Goal: Transaction & Acquisition: Purchase product/service

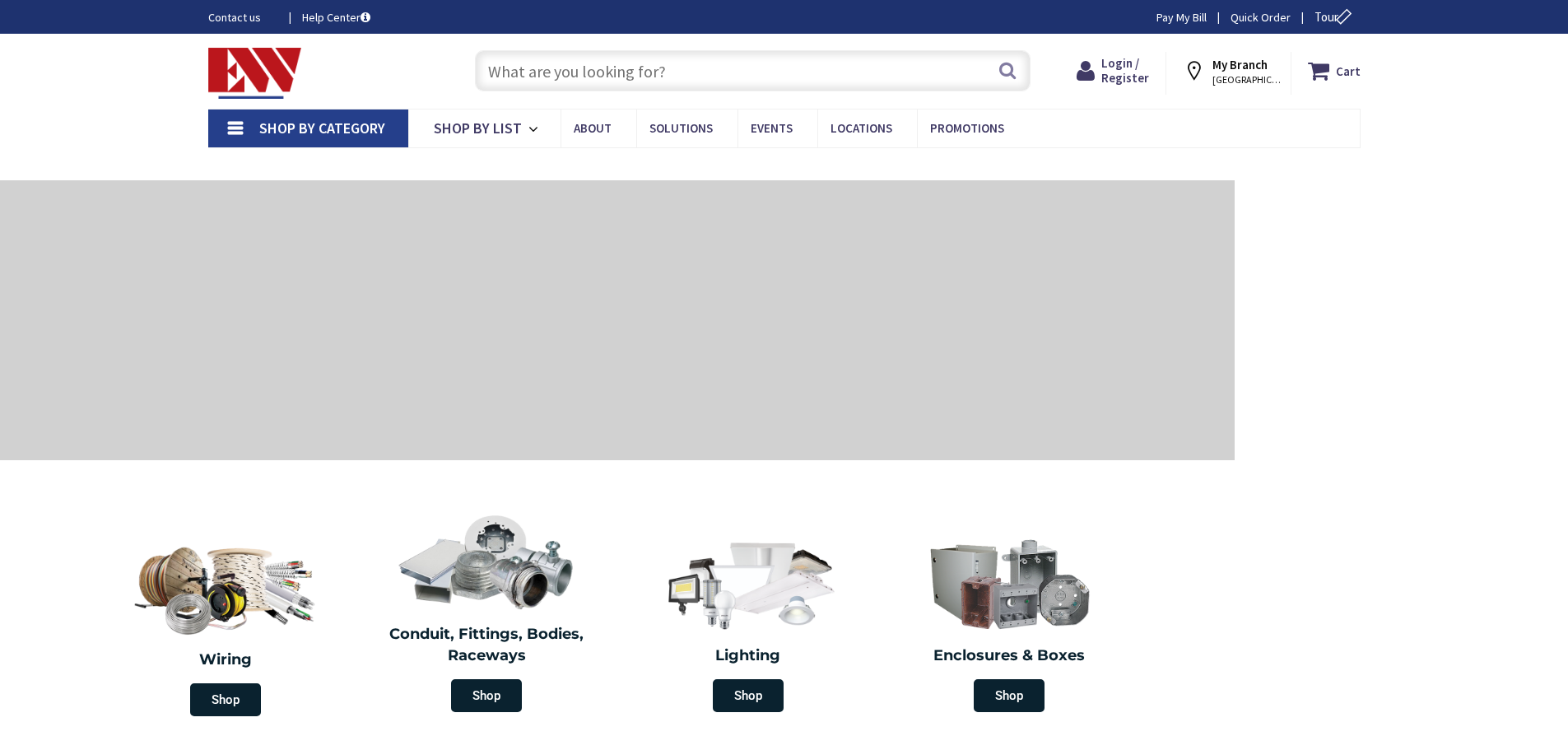
type input "[GEOGRAPHIC_DATA], [GEOGRAPHIC_DATA]"
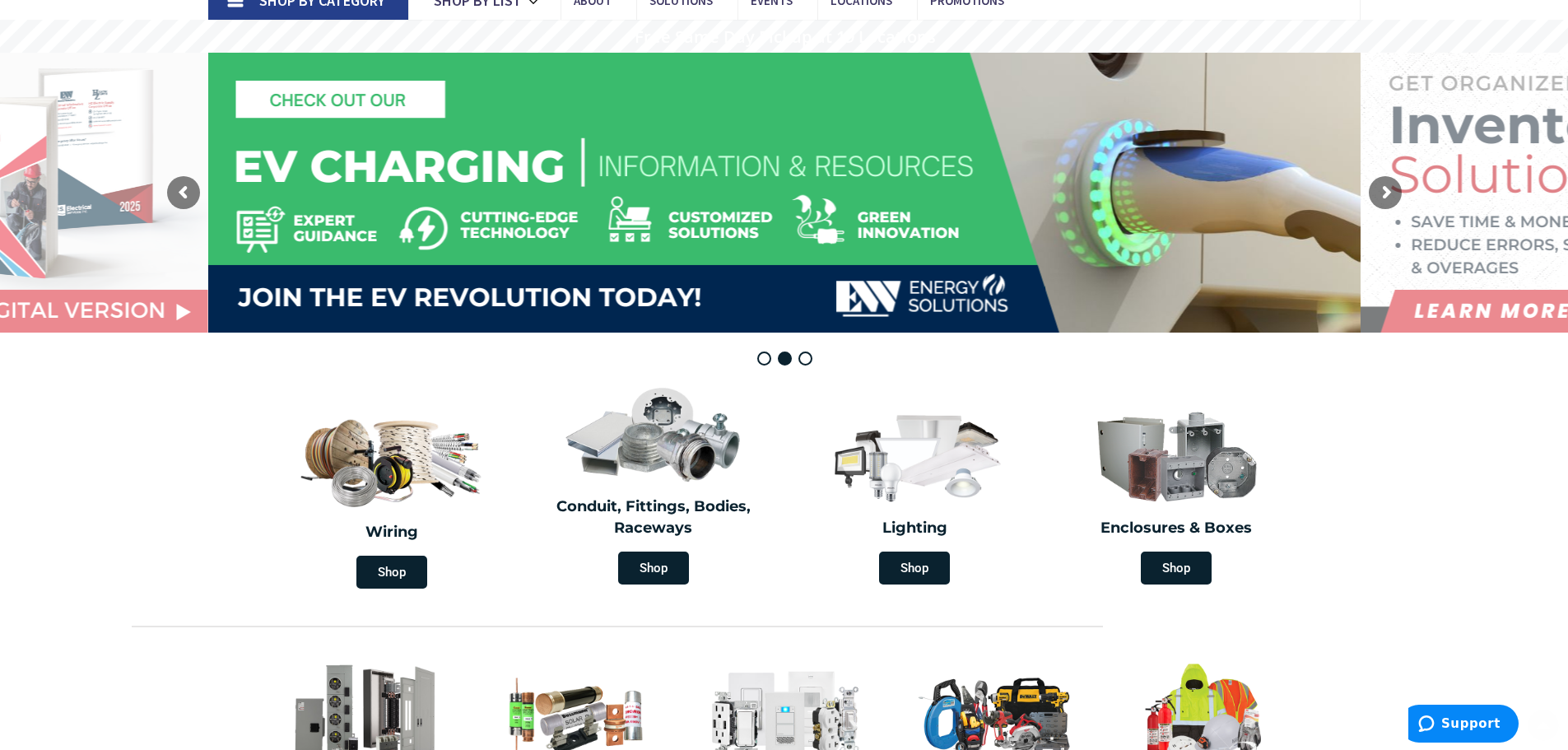
scroll to position [329, 0]
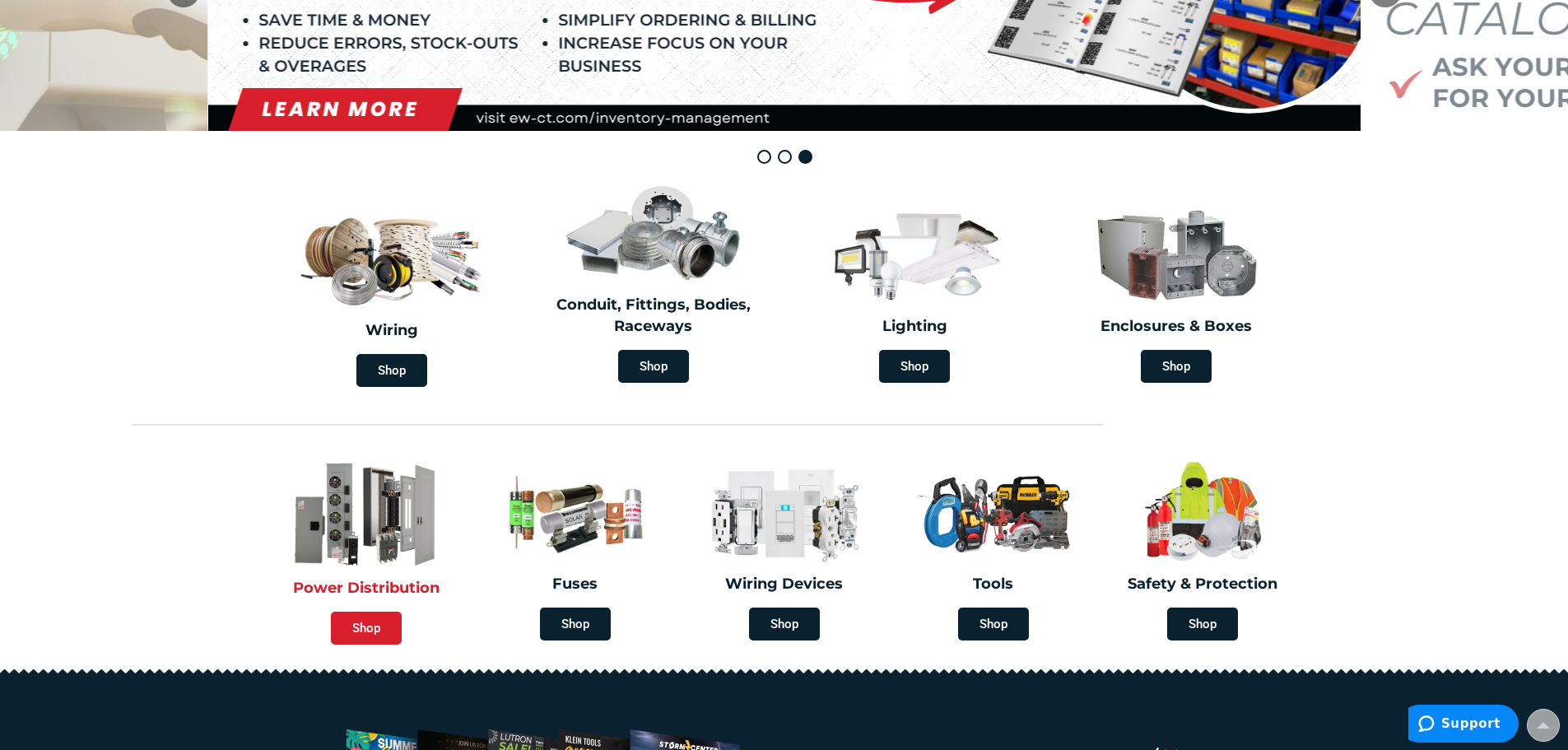
click at [362, 625] on span "Shop" at bounding box center [366, 628] width 71 height 33
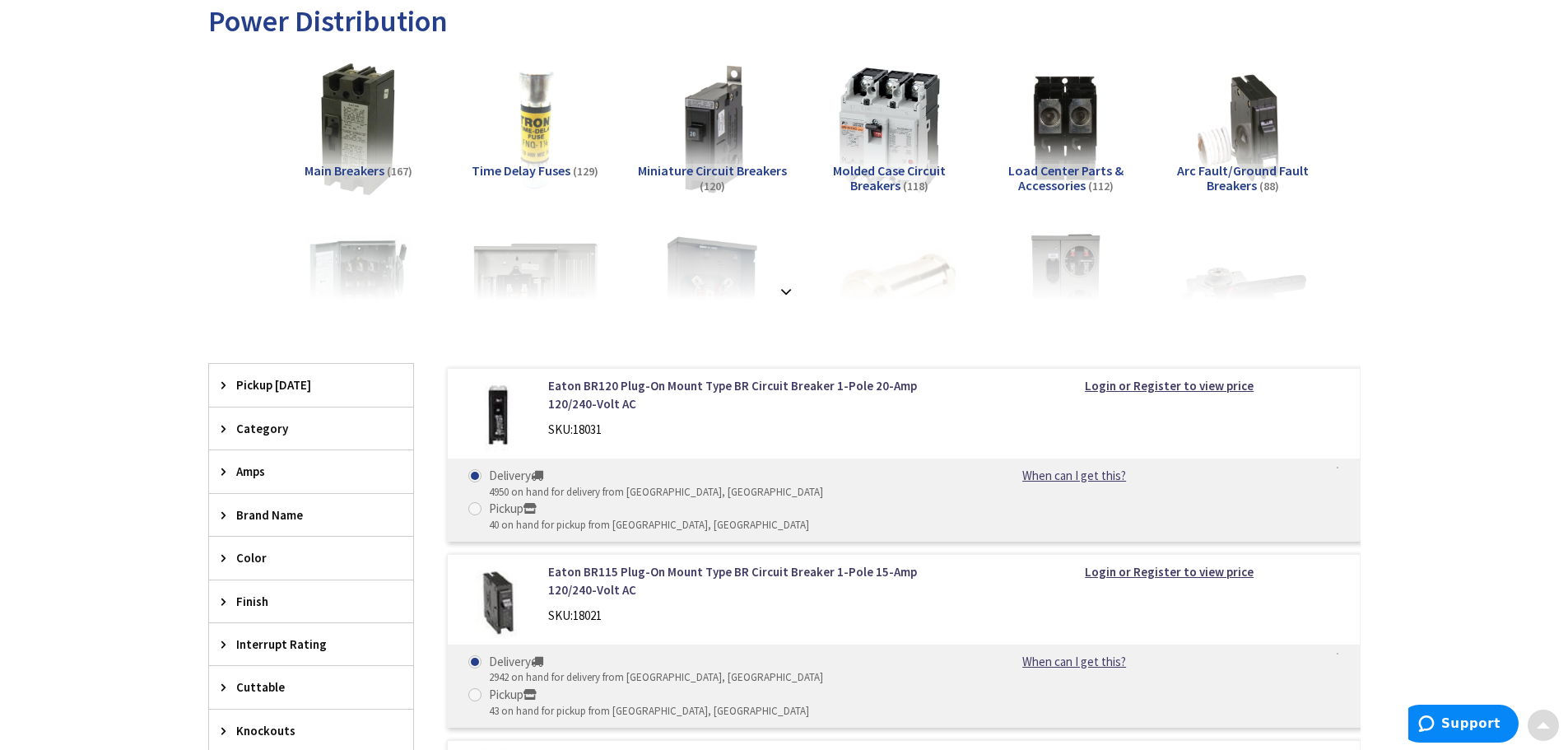
scroll to position [247, 0]
click at [222, 427] on icon at bounding box center [228, 428] width 12 height 12
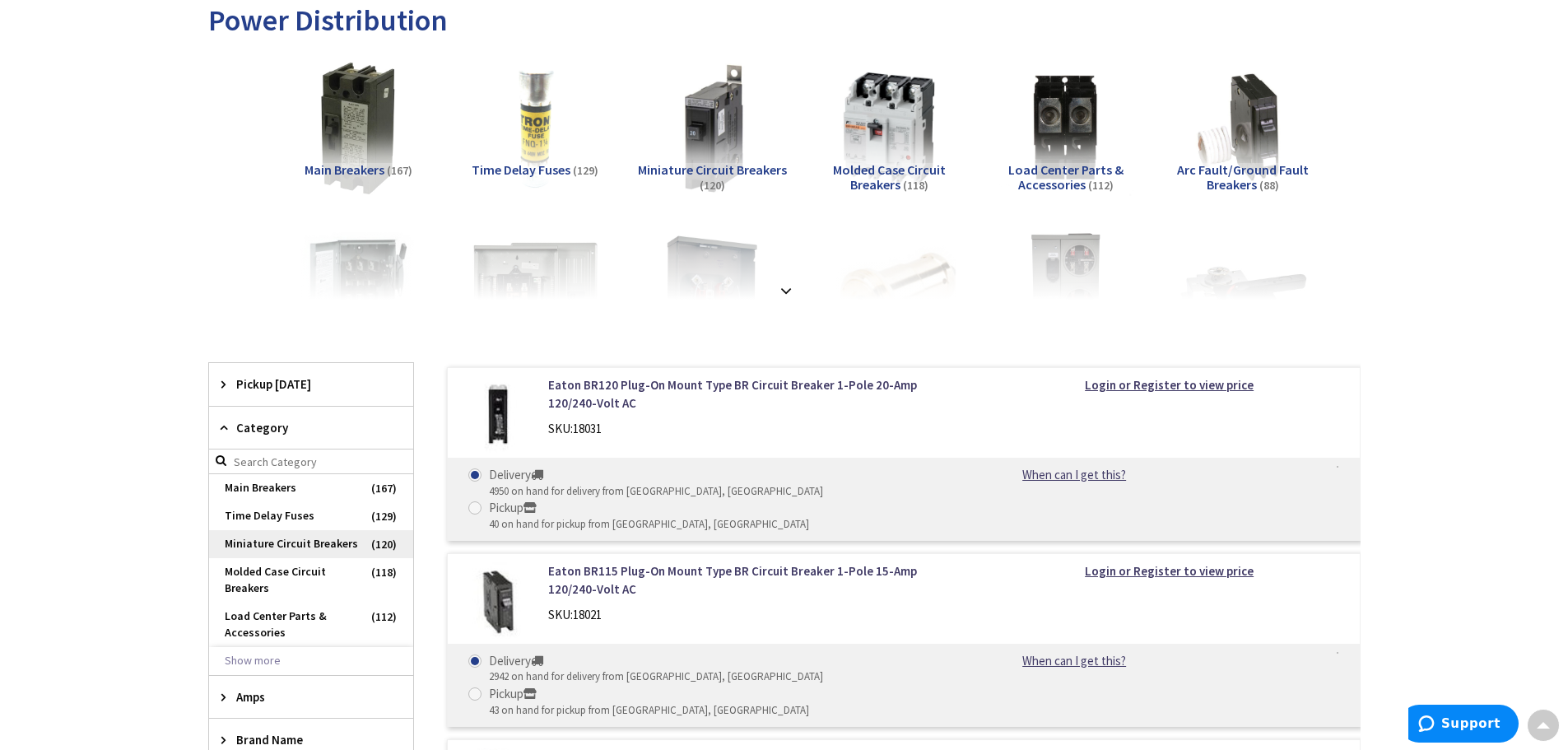
click at [272, 540] on span "Miniature Circuit Breakers" at bounding box center [310, 544] width 204 height 28
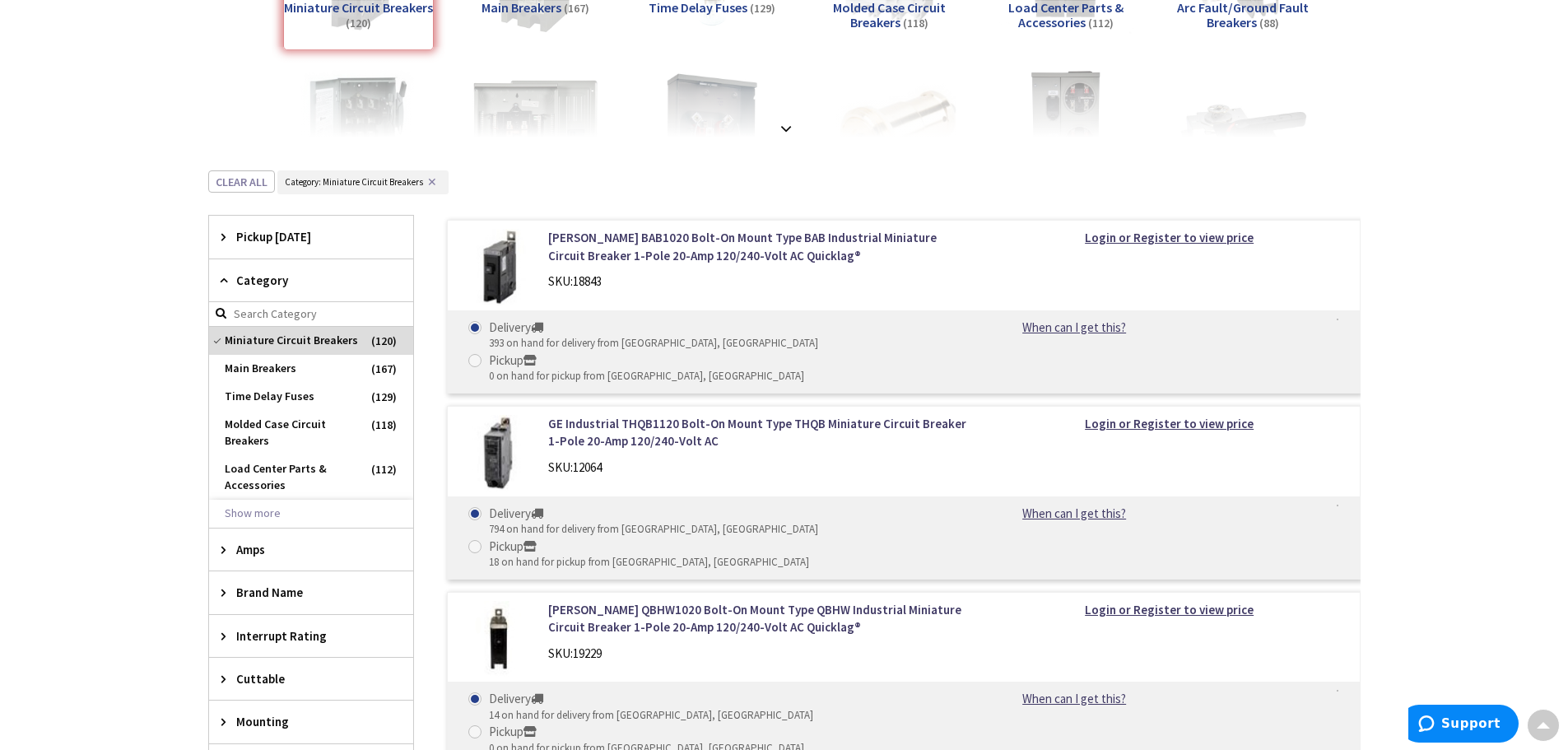
scroll to position [412, 0]
click at [260, 514] on button "Show more" at bounding box center [310, 512] width 204 height 28
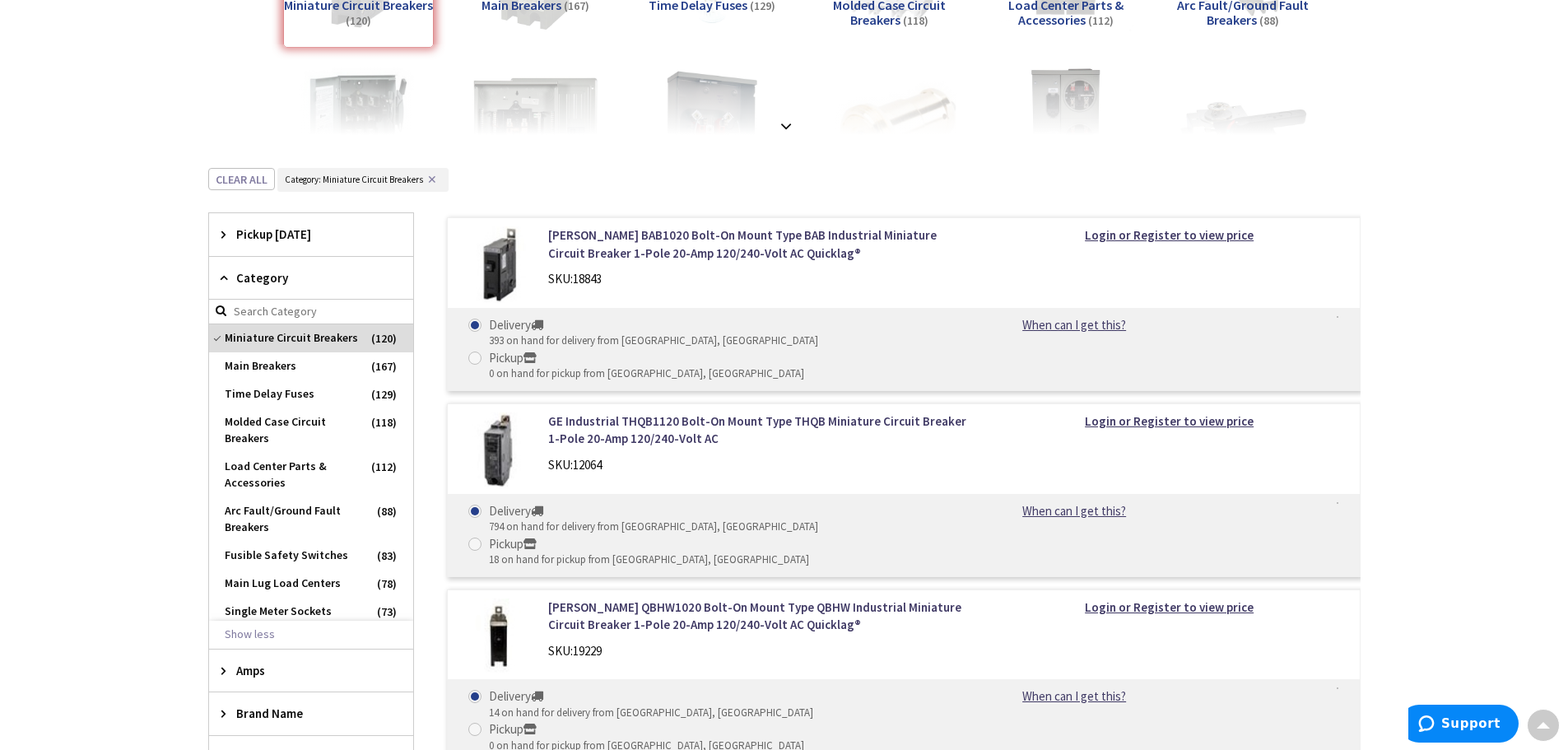
click at [221, 278] on icon at bounding box center [228, 278] width 12 height 12
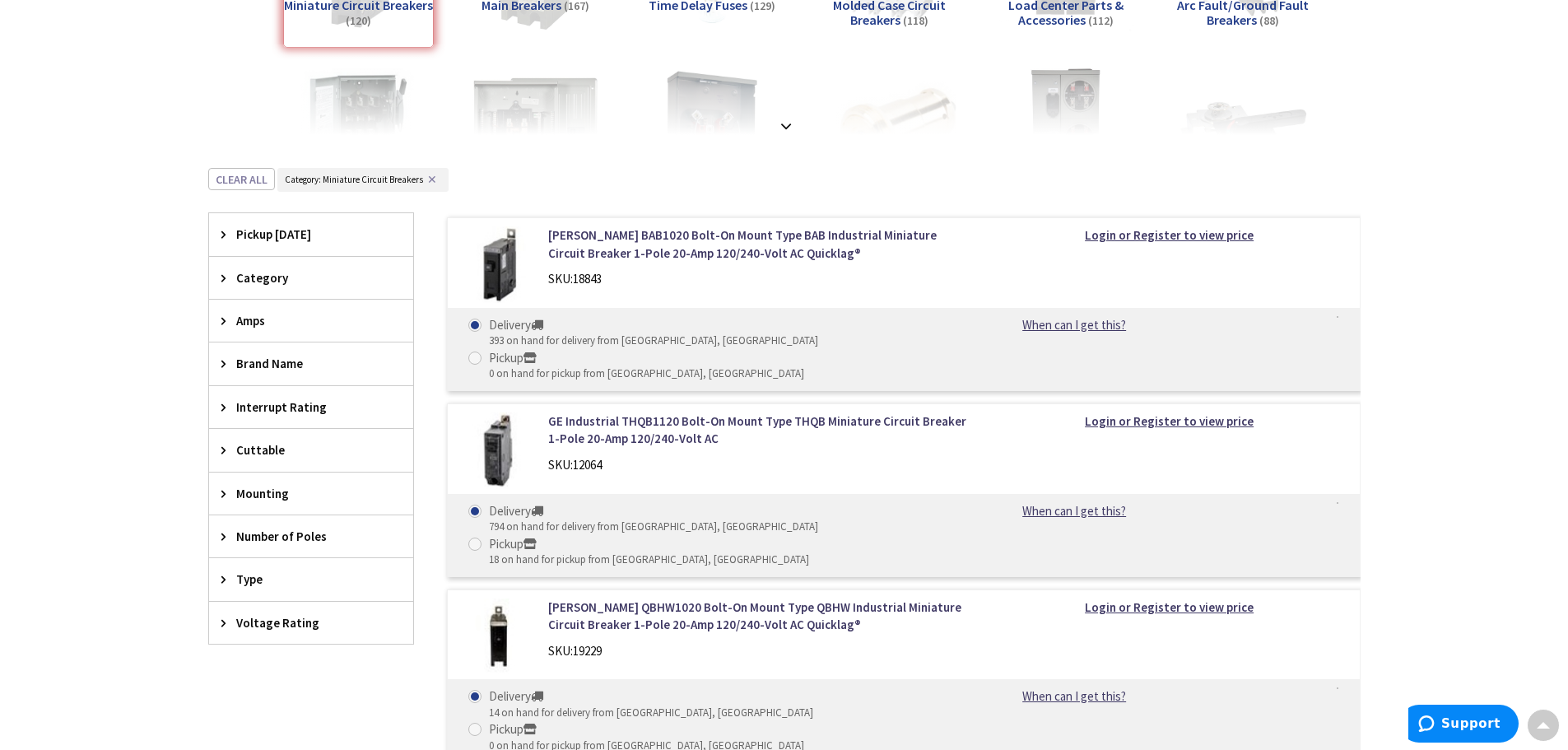
click at [222, 321] on icon at bounding box center [228, 321] width 12 height 12
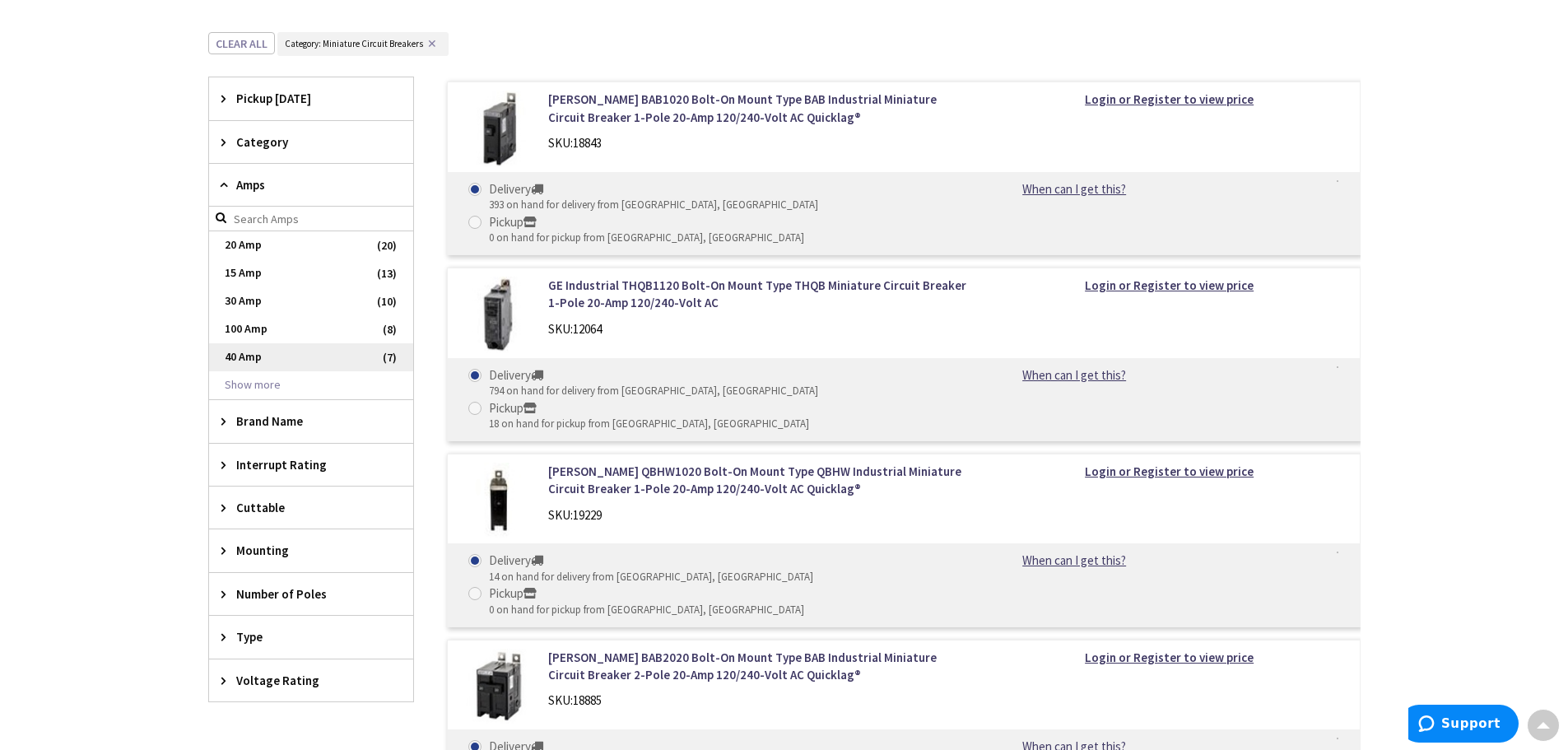
scroll to position [576, 0]
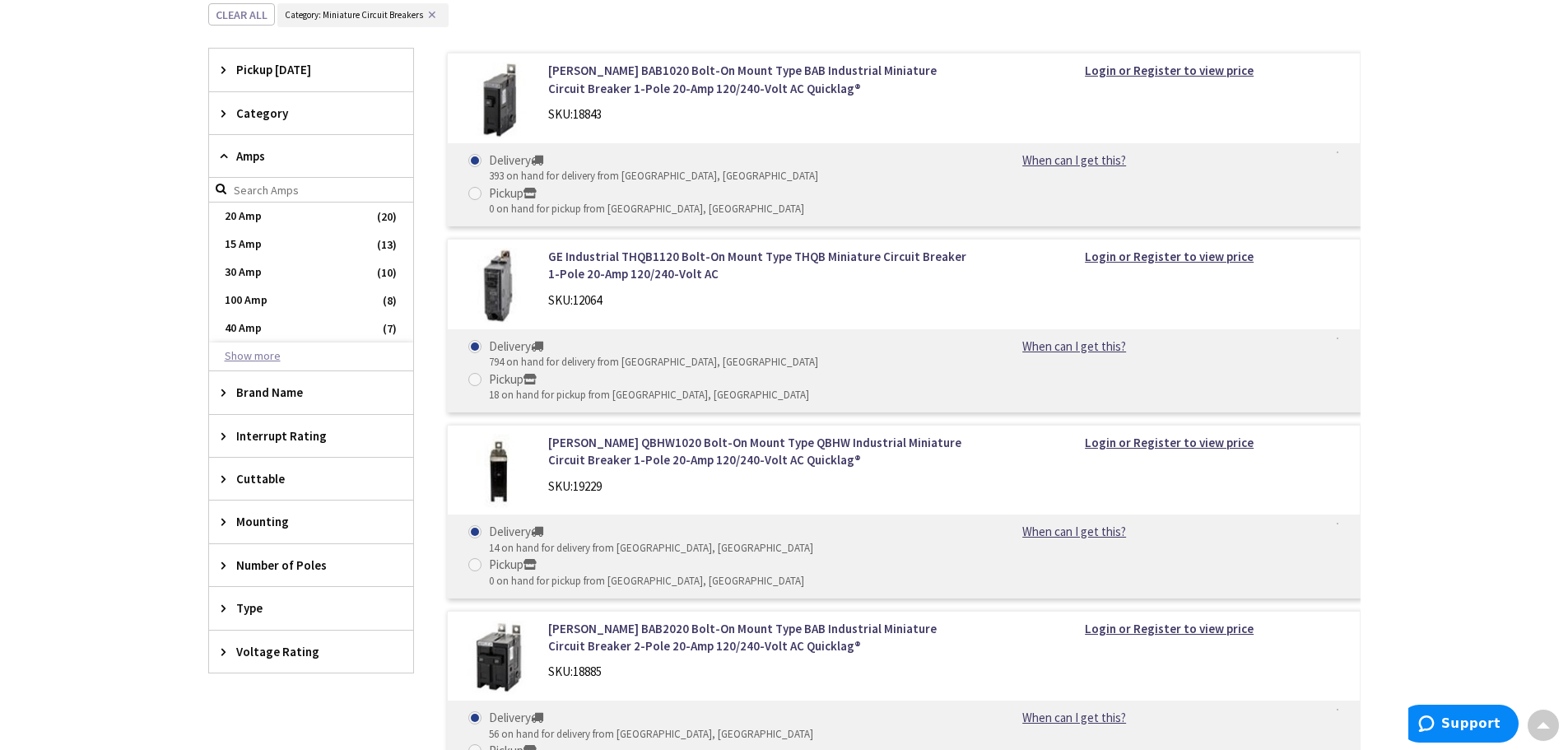
click at [260, 354] on button "Show more" at bounding box center [310, 356] width 204 height 28
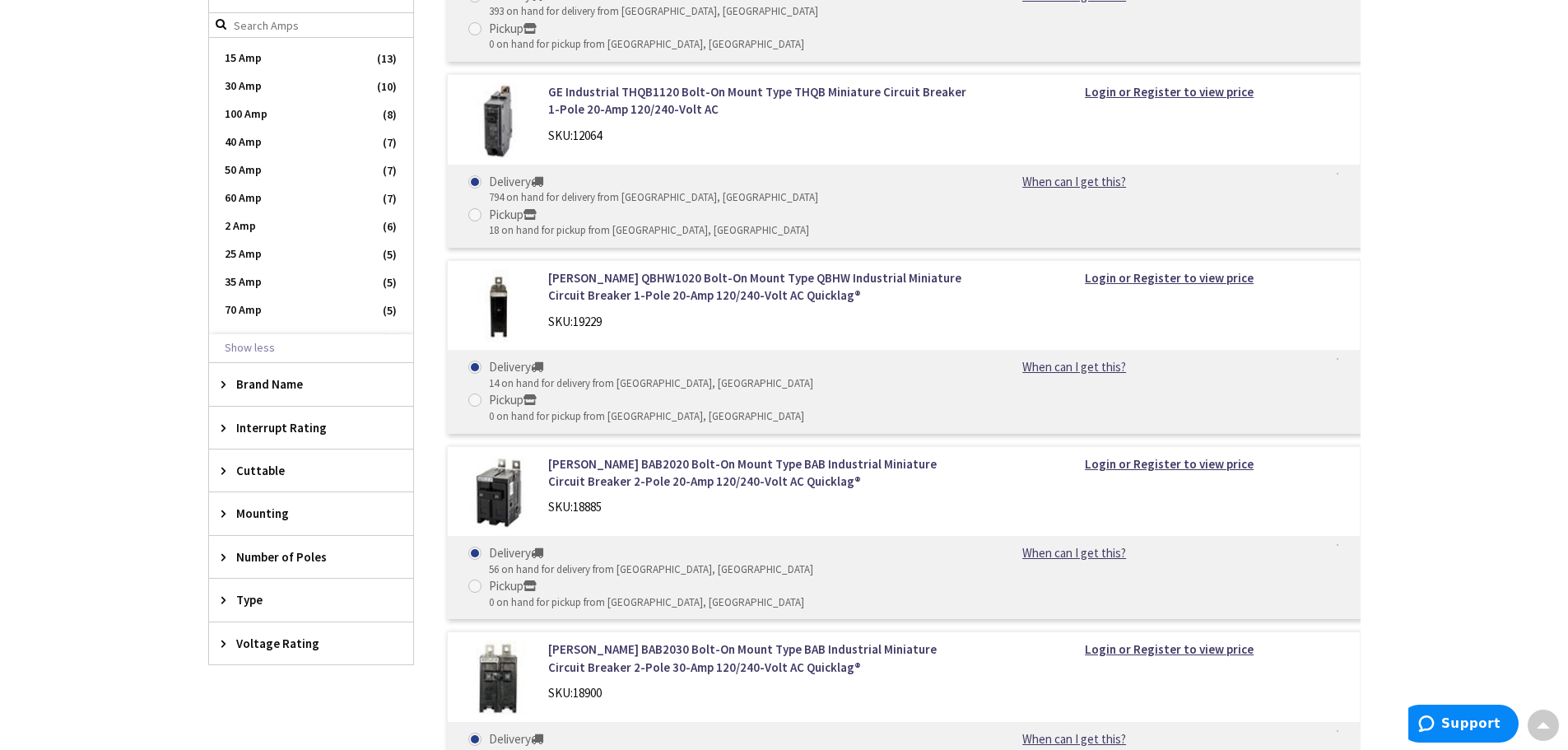
scroll to position [19, 0]
click at [243, 254] on span "25 Amp" at bounding box center [310, 258] width 204 height 28
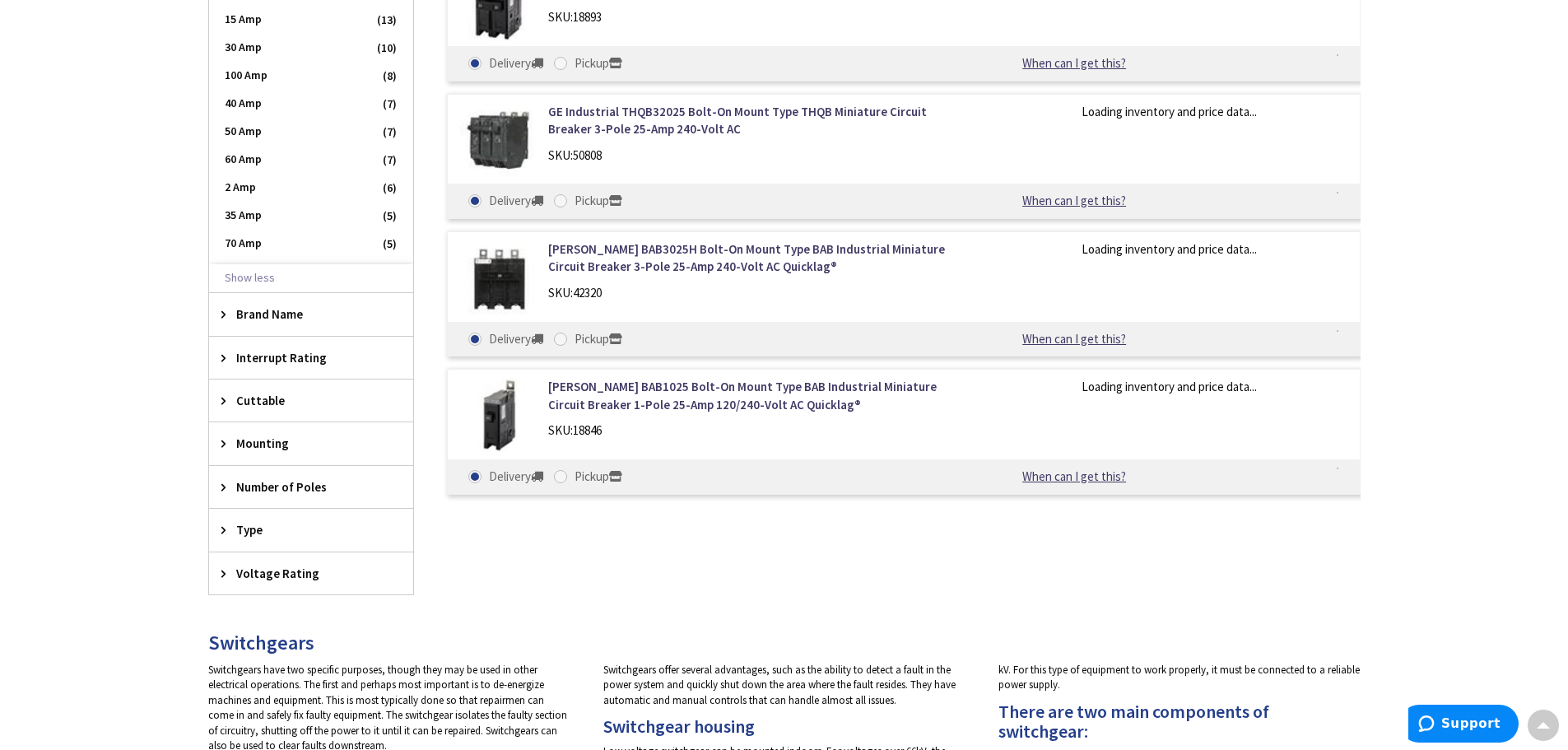
scroll to position [46, 0]
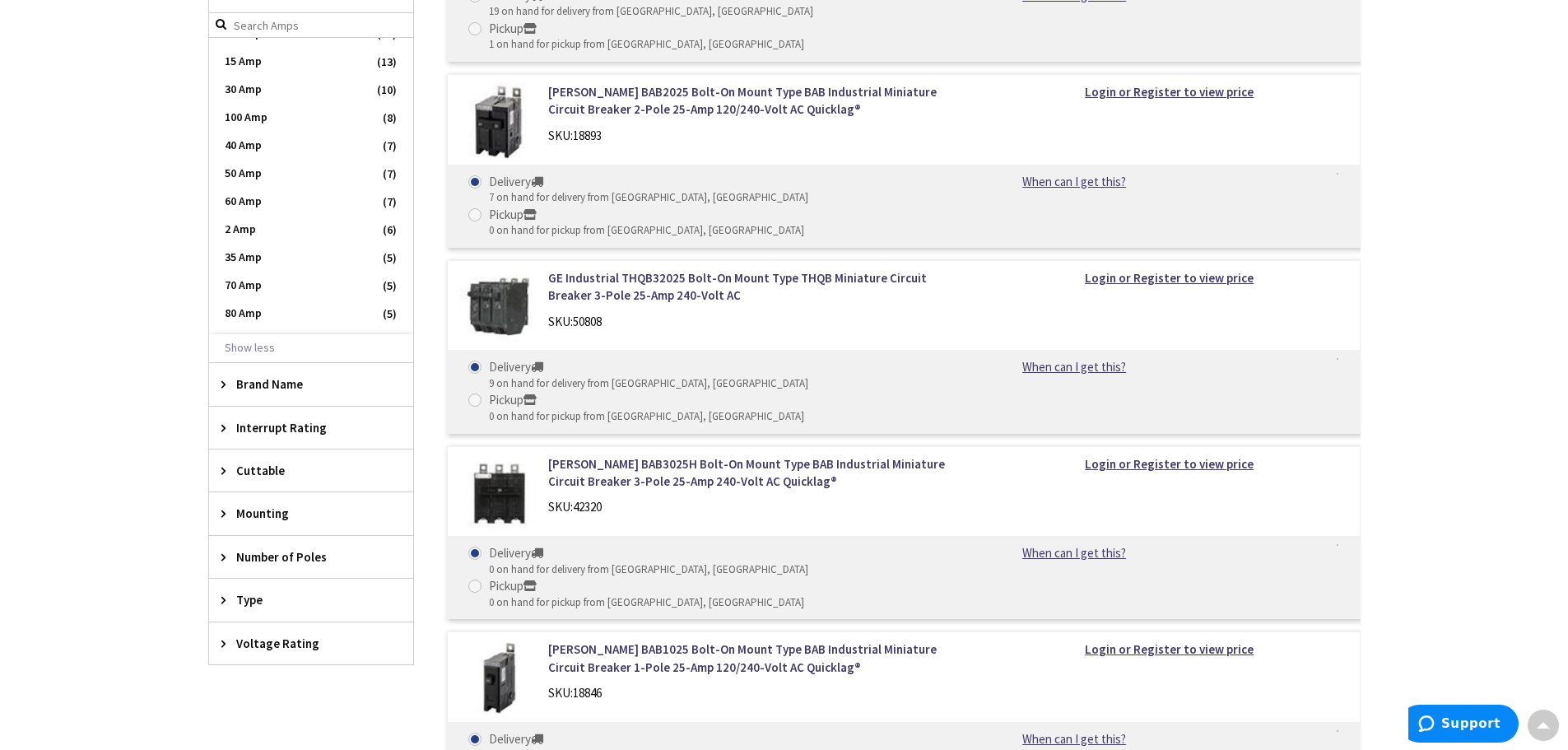
click at [224, 378] on icon at bounding box center [228, 384] width 12 height 12
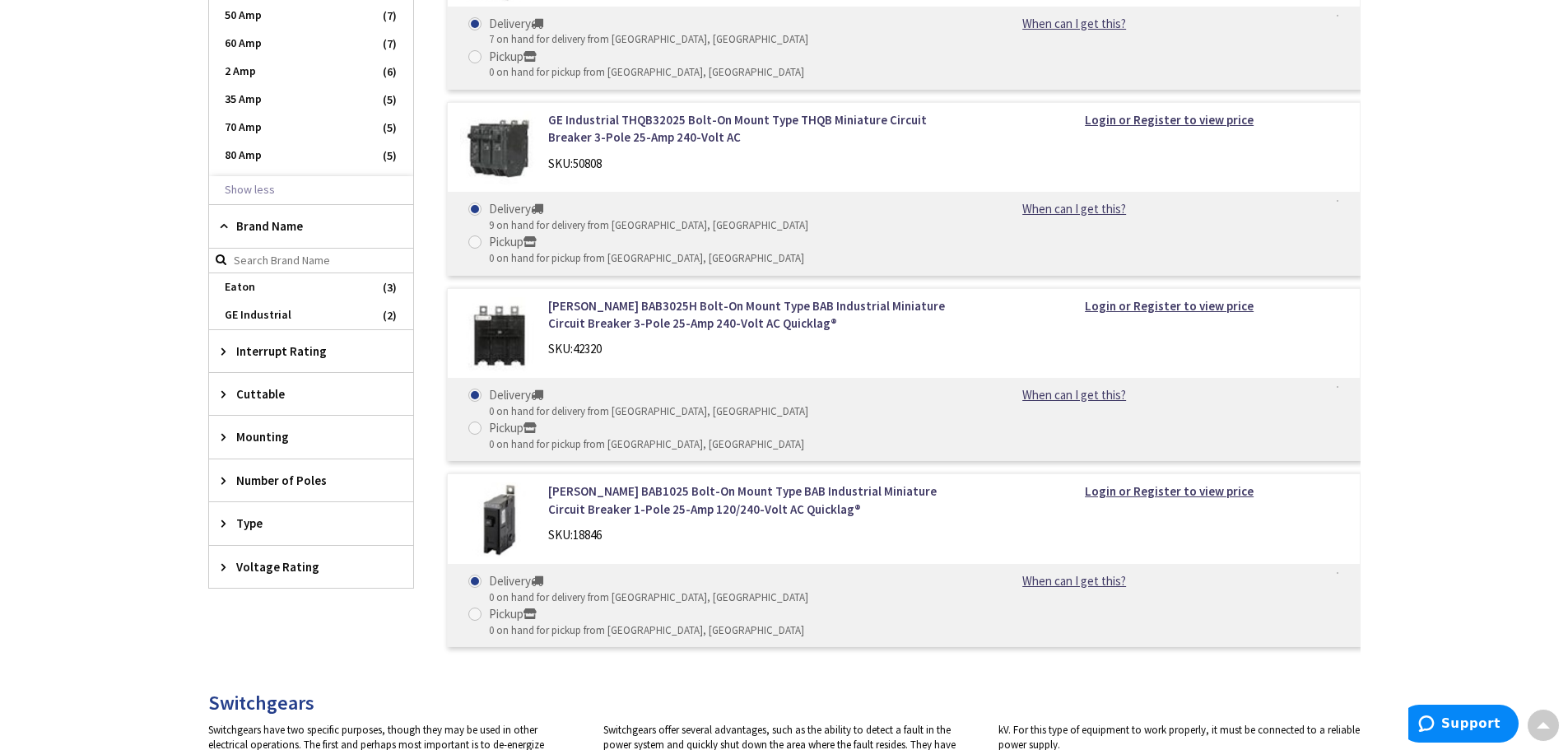
scroll to position [836, 0]
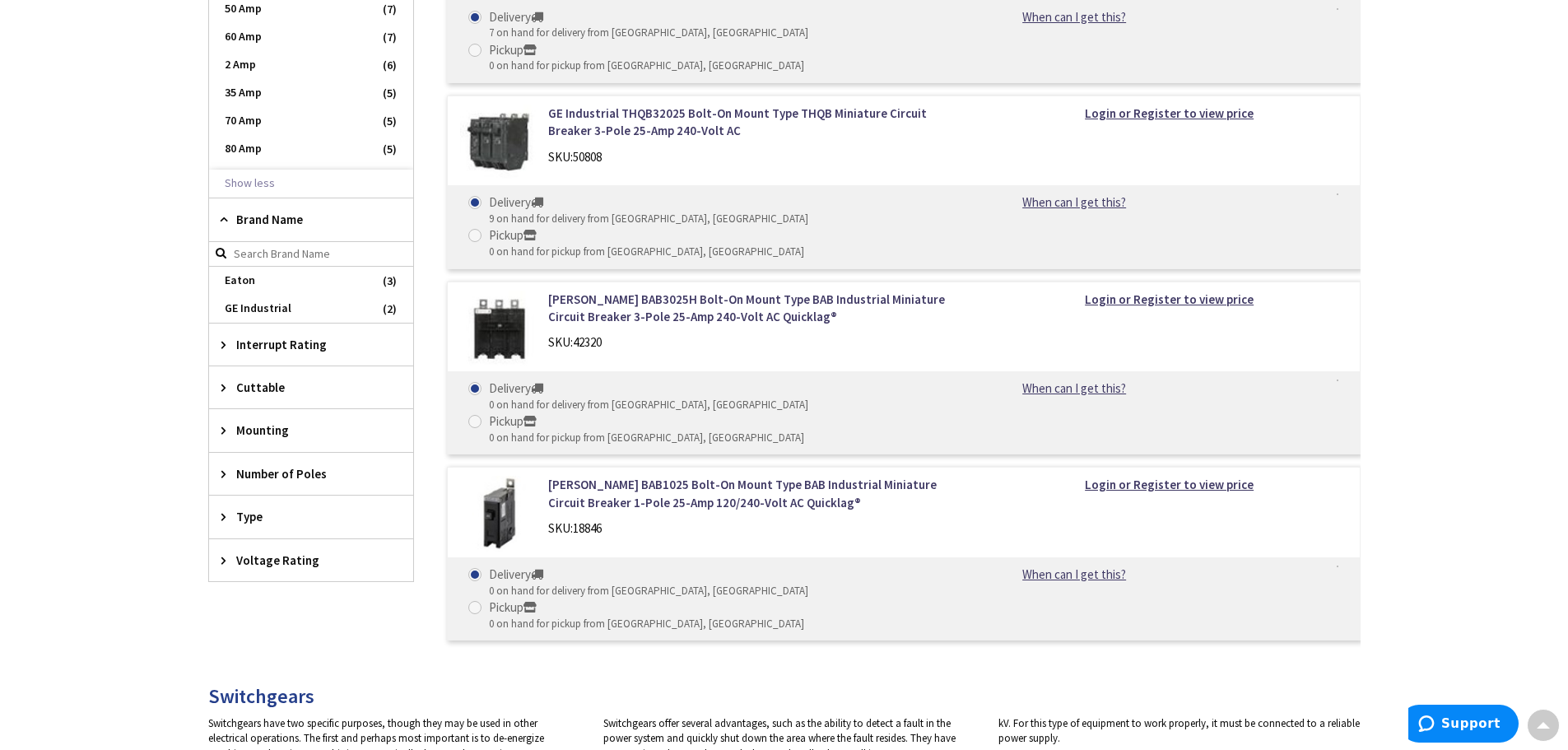
click at [223, 217] on icon at bounding box center [228, 220] width 12 height 12
click at [222, 432] on icon at bounding box center [228, 435] width 12 height 12
click at [224, 433] on icon at bounding box center [228, 435] width 12 height 12
click at [224, 476] on icon at bounding box center [228, 479] width 12 height 12
click at [225, 476] on icon at bounding box center [228, 479] width 12 height 12
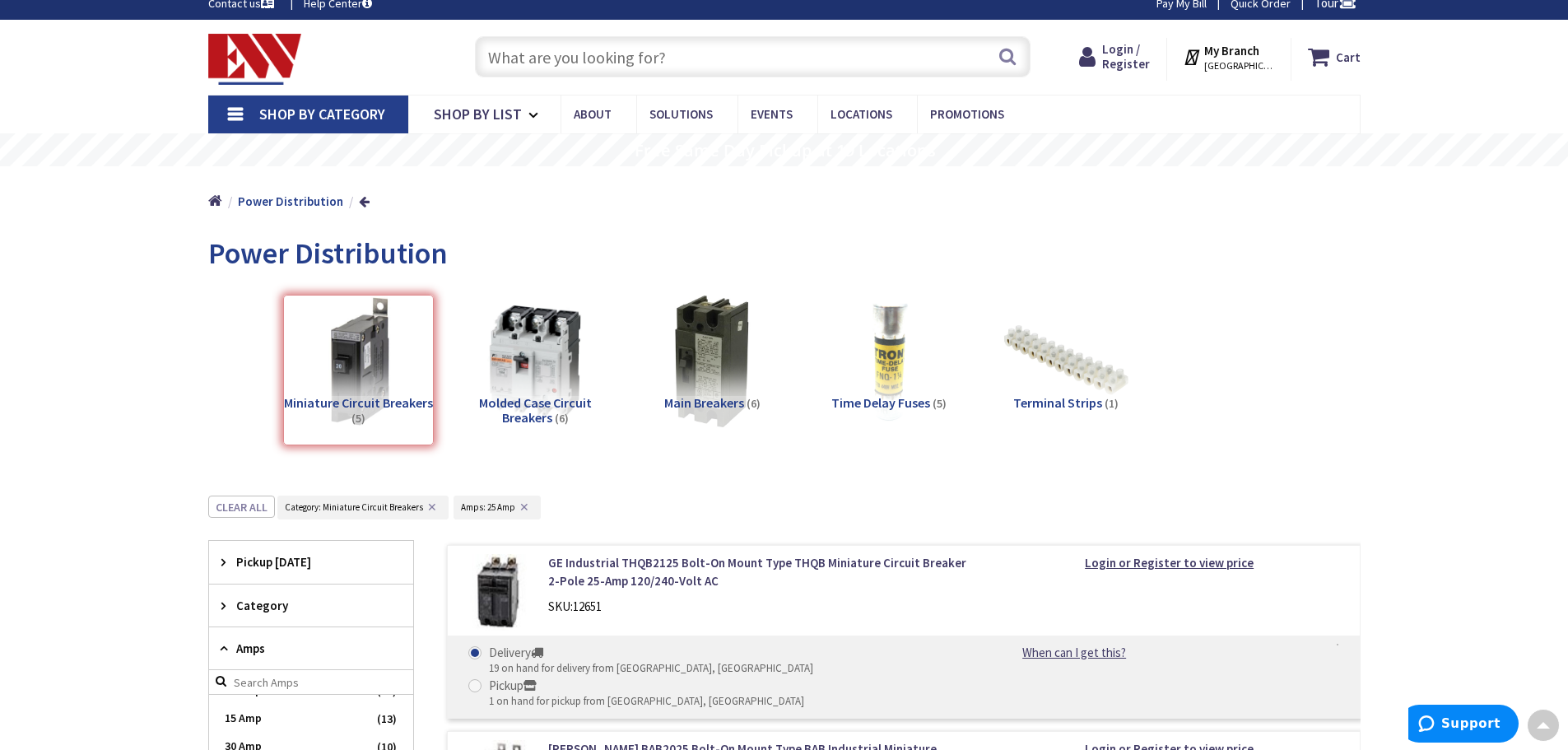
scroll to position [0, 0]
